Goal: Navigation & Orientation: Find specific page/section

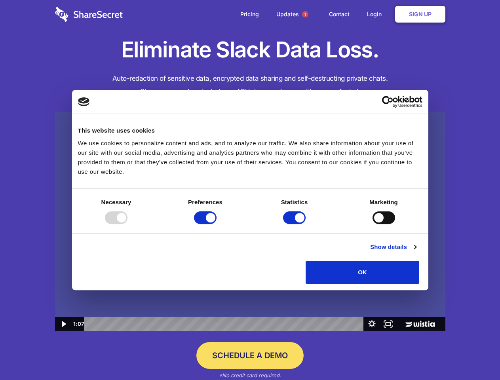
click at [250, 190] on img at bounding box center [250, 222] width 390 height 220
click at [127, 224] on div at bounding box center [116, 217] width 23 height 13
click at [216, 224] on input "Preferences" at bounding box center [205, 217] width 23 height 13
checkbox input "false"
click at [295, 224] on input "Statistics" at bounding box center [294, 217] width 23 height 13
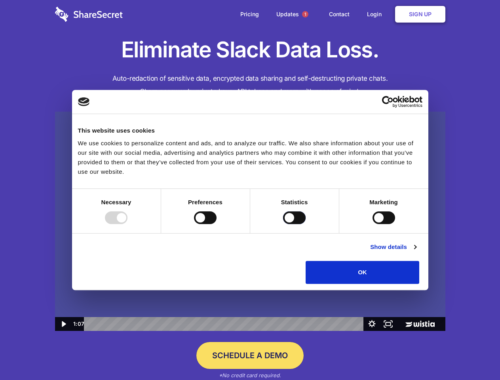
checkbox input "false"
click at [372, 224] on input "Marketing" at bounding box center [383, 217] width 23 height 13
checkbox input "true"
click at [416, 252] on link "Show details" at bounding box center [393, 246] width 46 height 9
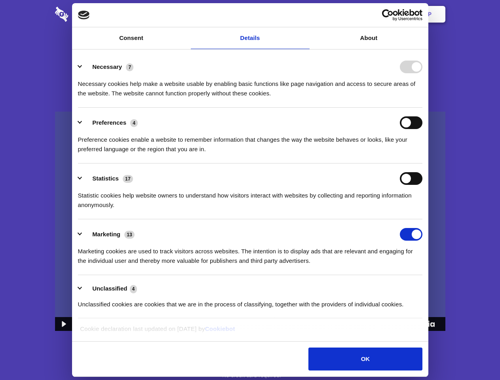
click at [422, 98] on div "Necessary 7 Necessary cookies help make a website usable by enabling basic func…" at bounding box center [250, 80] width 344 height 38
click at [305, 14] on span "1" at bounding box center [305, 14] width 6 height 6
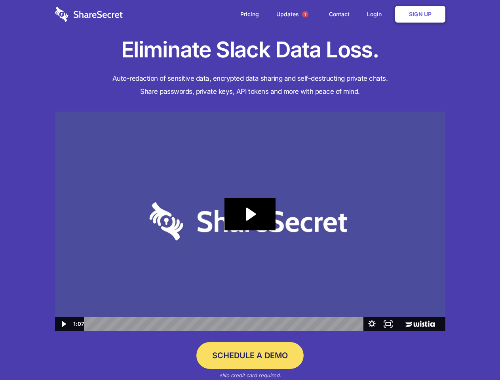
click at [250, 221] on icon "Play Video: Sharesecret Slack Extension" at bounding box center [249, 214] width 51 height 32
